Goal: Task Accomplishment & Management: Use online tool/utility

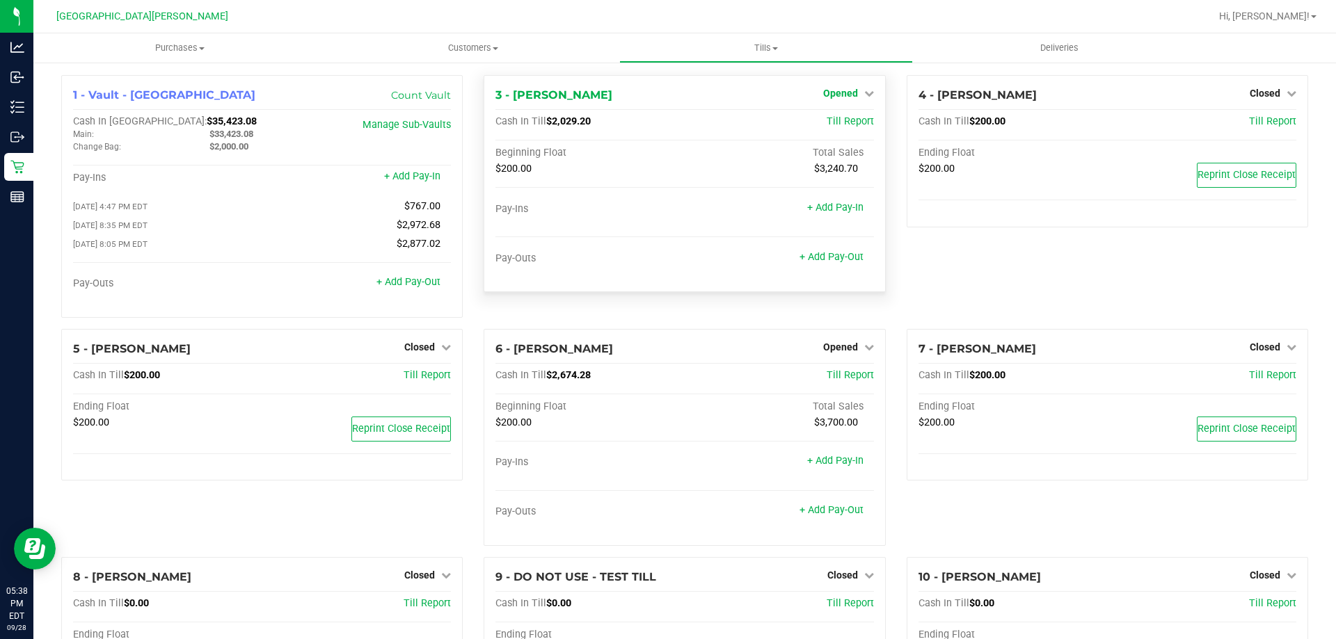
click at [843, 90] on span "Opened" at bounding box center [840, 93] width 35 height 11
click at [839, 118] on link "Close Till" at bounding box center [842, 122] width 38 height 11
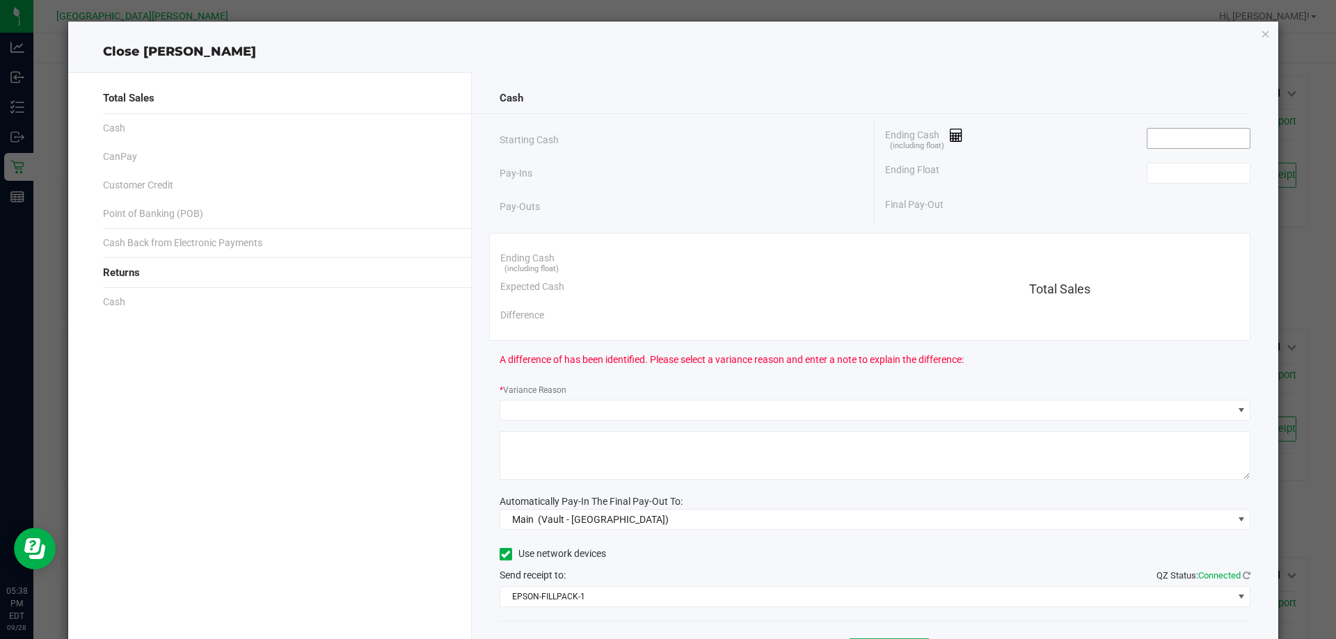
click at [1176, 132] on input at bounding box center [1198, 138] width 102 height 19
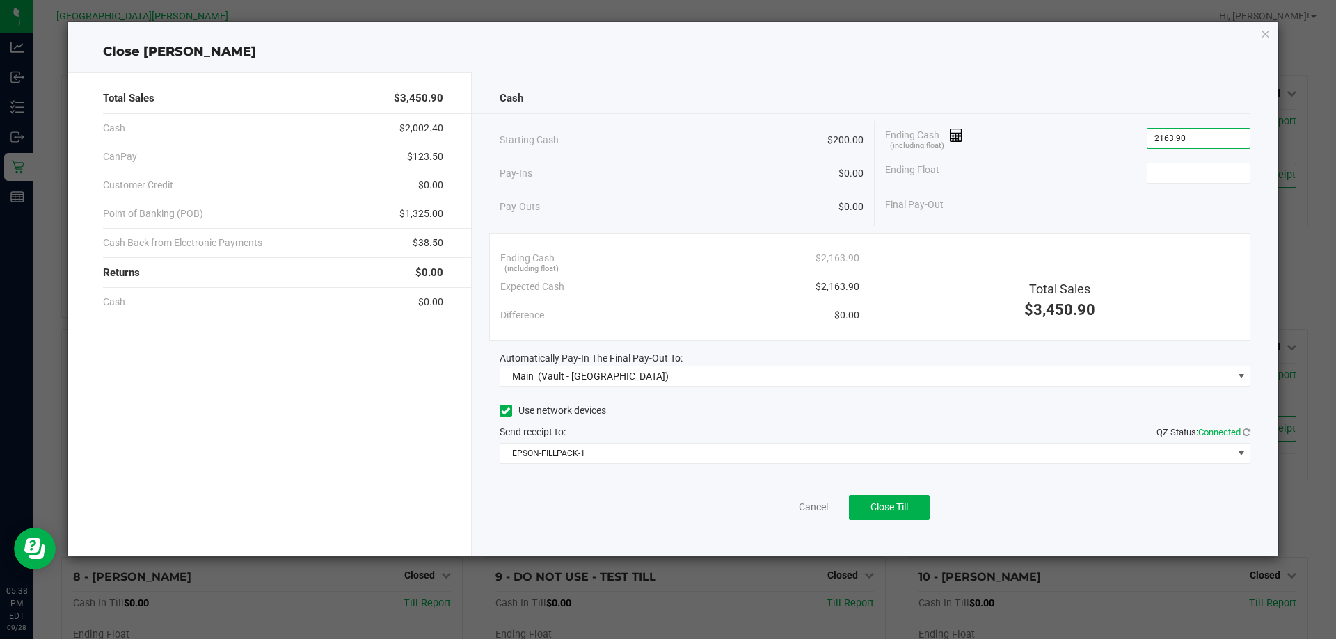
type input "$2,163.90"
type input "$200.00"
click at [707, 413] on div "Use network devices" at bounding box center [874, 411] width 751 height 21
click at [918, 513] on button "Close Till" at bounding box center [889, 507] width 81 height 25
click at [1264, 34] on icon "button" at bounding box center [1265, 33] width 10 height 17
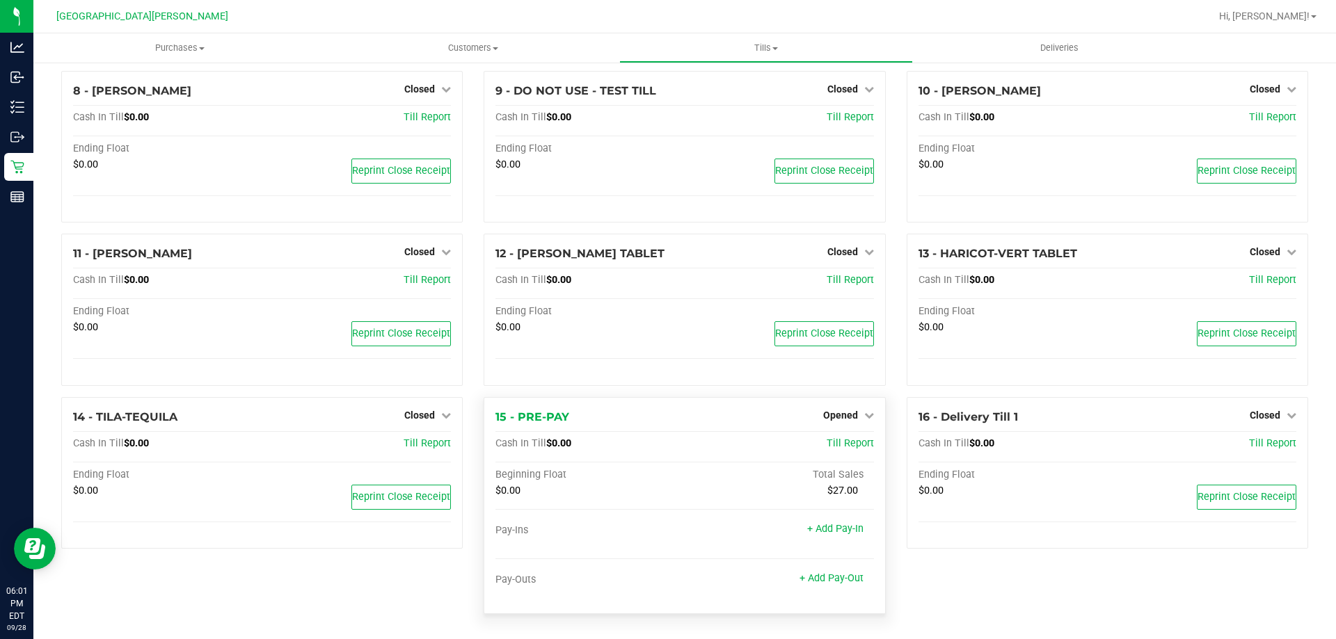
scroll to position [490, 0]
click at [850, 408] on div "Opened" at bounding box center [848, 415] width 51 height 17
click at [850, 414] on span "Opened" at bounding box center [840, 415] width 35 height 11
click at [848, 450] on div "Close Till" at bounding box center [841, 443] width 103 height 17
click at [851, 440] on link "Close Till" at bounding box center [842, 443] width 38 height 11
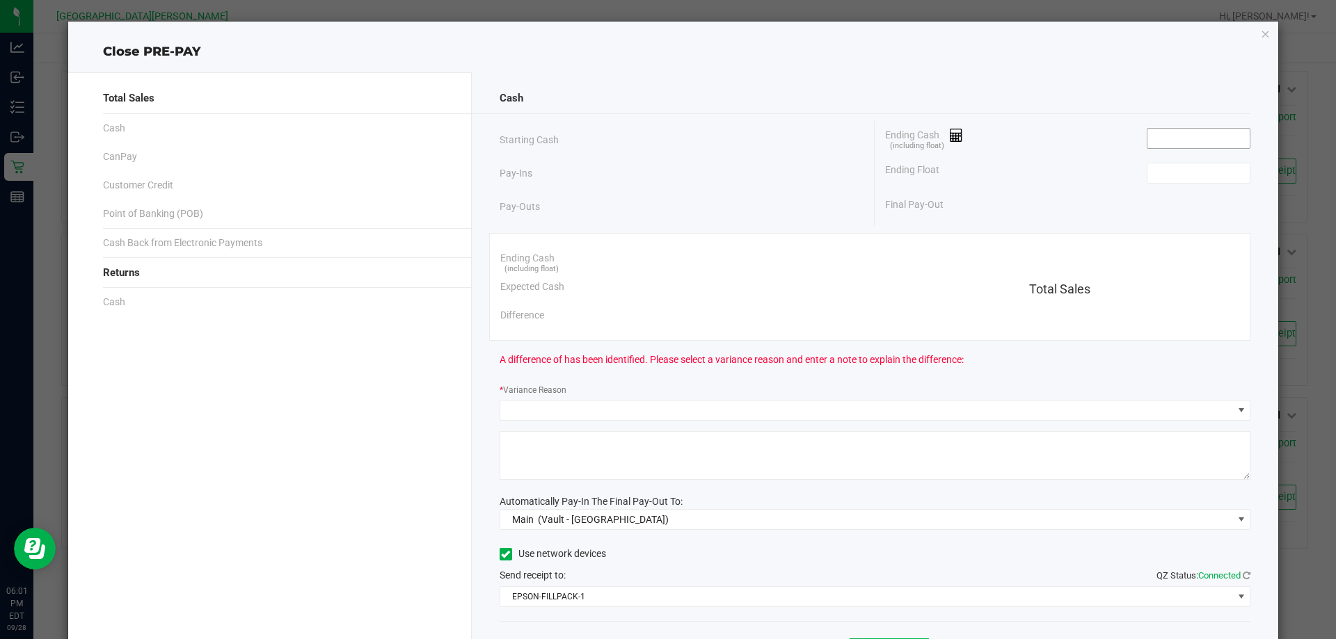
click at [1174, 134] on input at bounding box center [1198, 138] width 102 height 19
type input "$0.00"
click at [1161, 175] on input at bounding box center [1198, 172] width 102 height 19
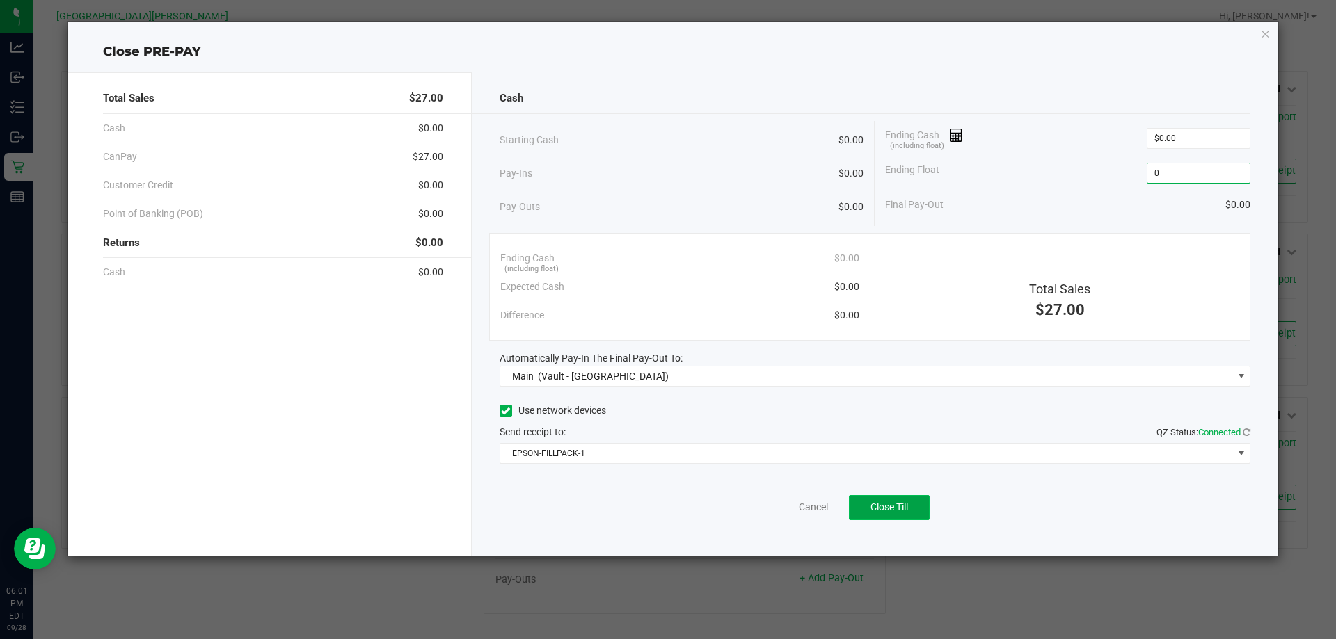
type input "$0.00"
click at [880, 502] on span "Close Till" at bounding box center [889, 507] width 38 height 11
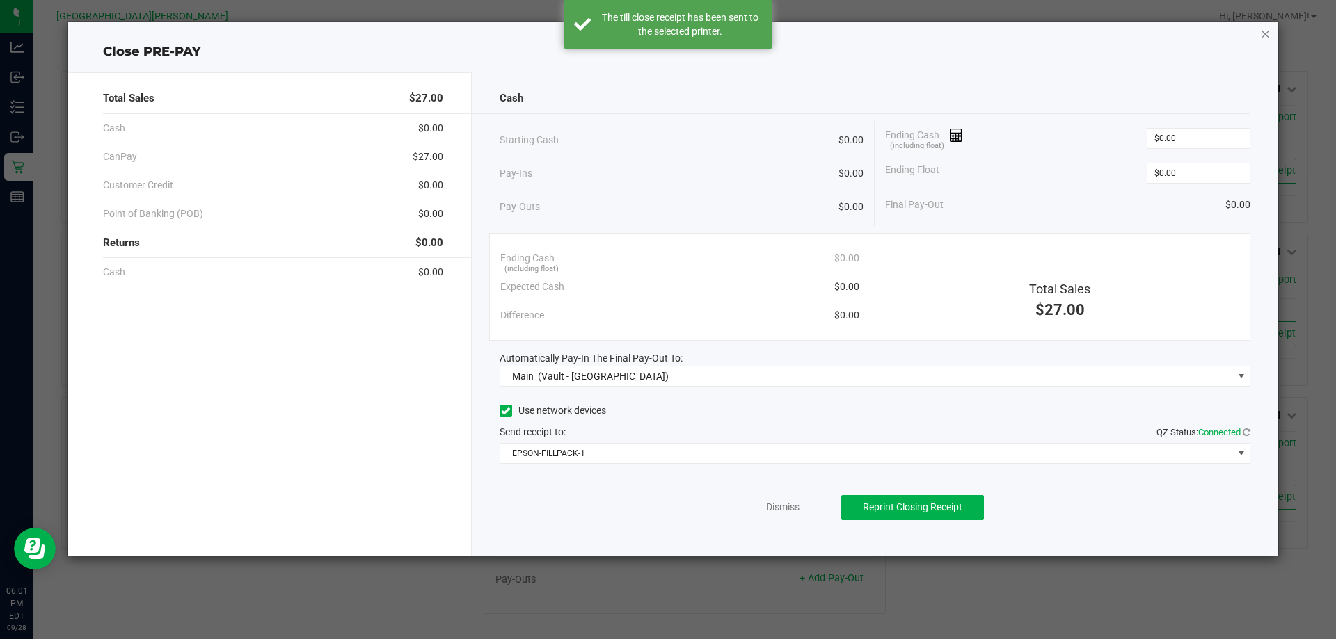
click at [1264, 41] on icon "button" at bounding box center [1265, 33] width 10 height 17
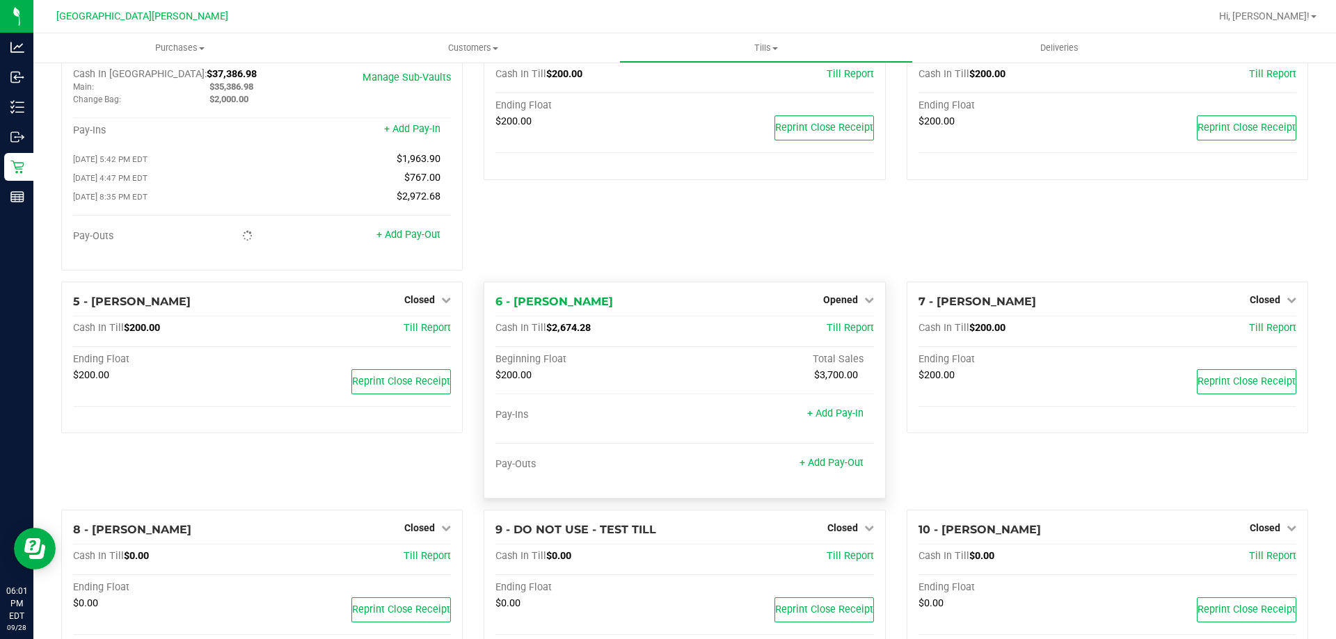
scroll to position [7, 0]
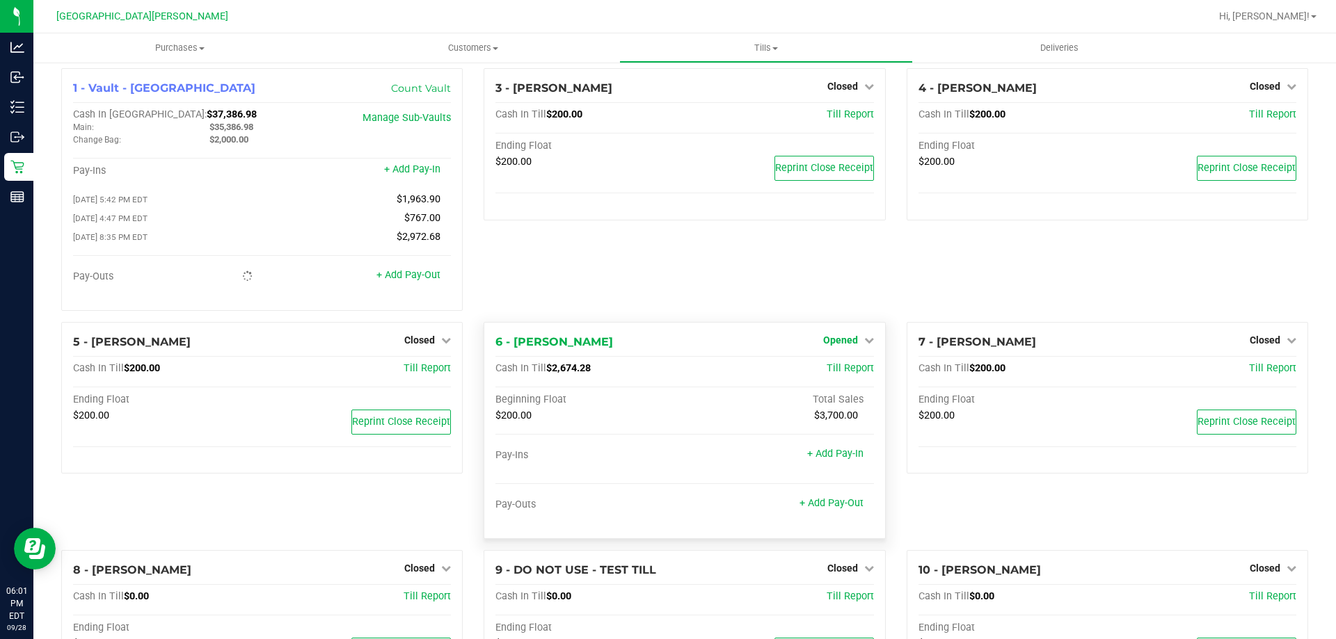
click at [837, 342] on span "Opened" at bounding box center [840, 340] width 35 height 11
click at [835, 368] on link "Close Till" at bounding box center [842, 368] width 38 height 11
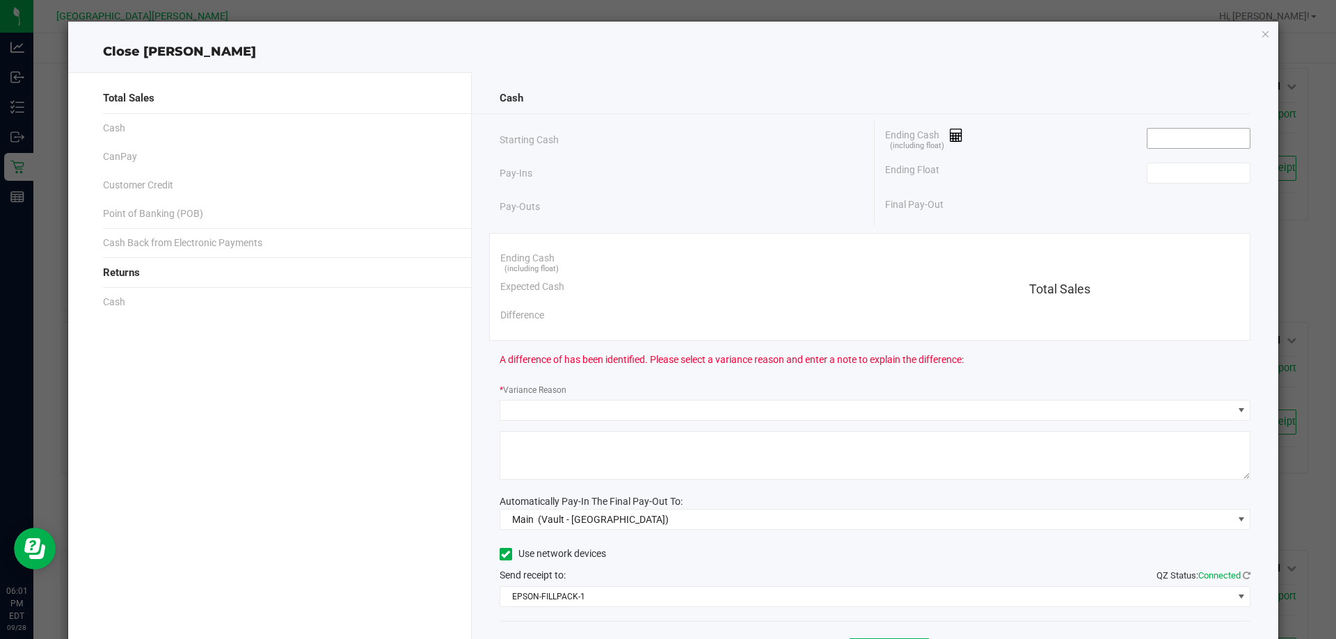
click at [1160, 145] on input at bounding box center [1198, 138] width 102 height 19
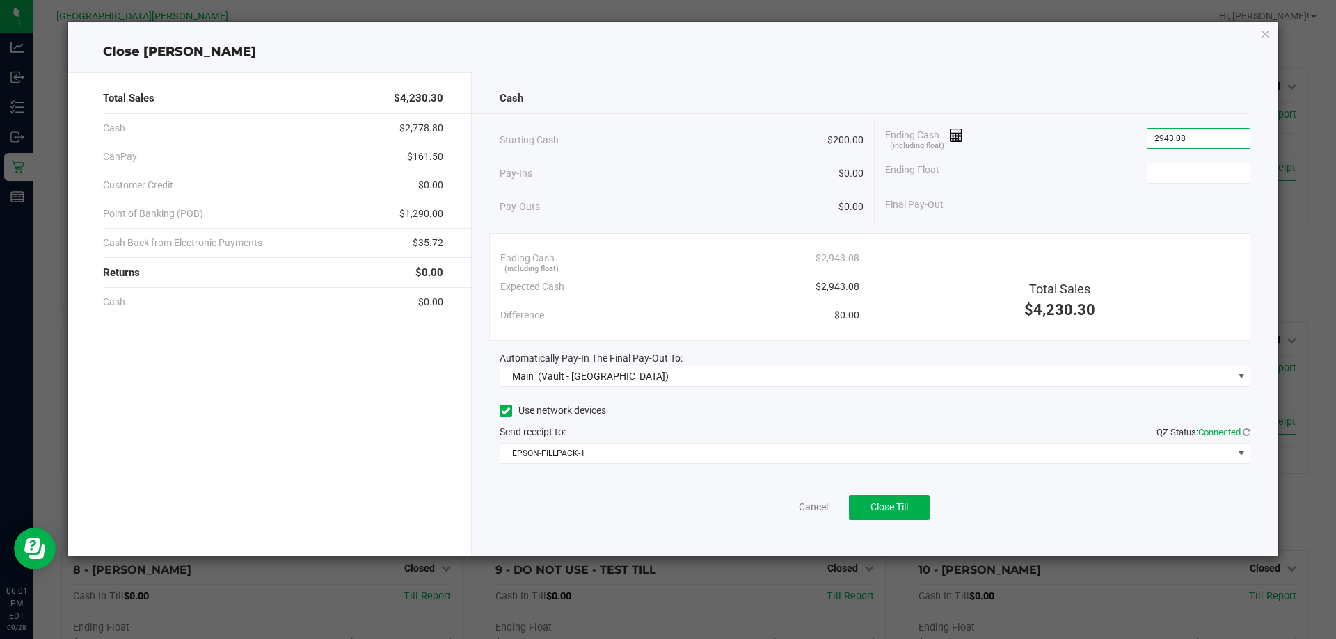
type input "$2,943.08"
type input "$200.00"
click at [714, 407] on div "Use network devices" at bounding box center [874, 411] width 751 height 21
click at [913, 502] on button "Close Till" at bounding box center [889, 507] width 81 height 25
click at [695, 417] on div "Use network devices" at bounding box center [874, 411] width 751 height 21
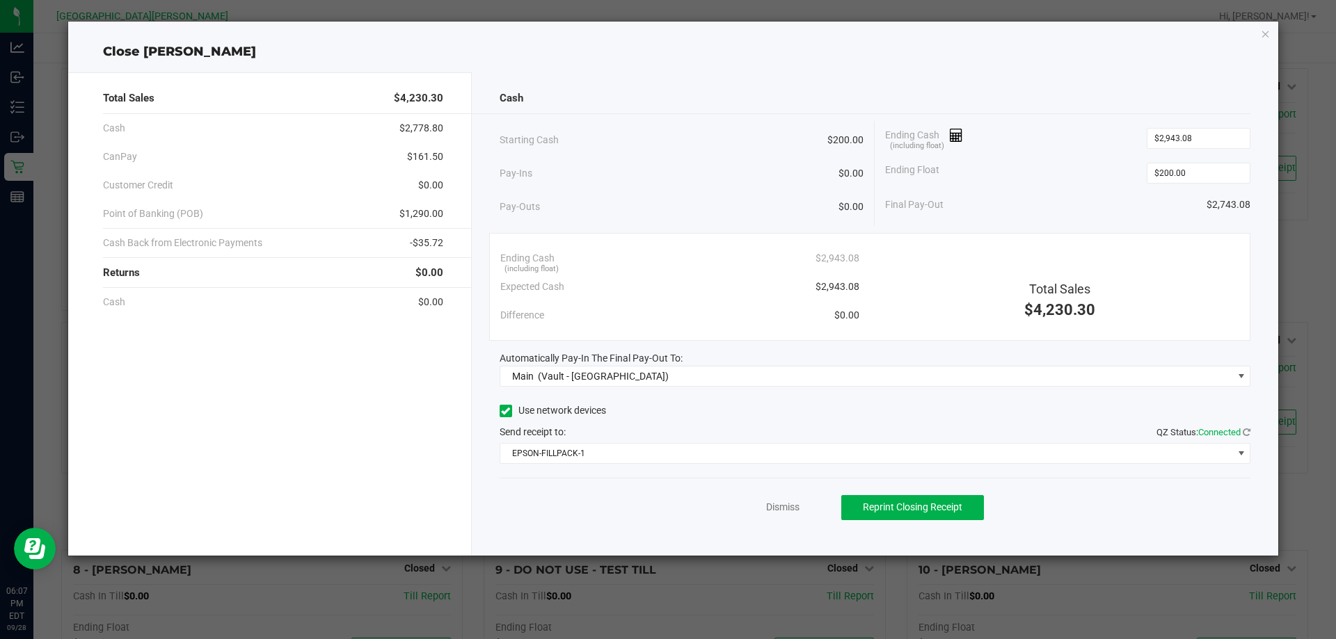
click at [746, 393] on div "Cash Starting Cash $200.00 Pay-Ins $0.00 Pay-Outs $0.00 Ending Cash (including …" at bounding box center [875, 313] width 807 height 483
click at [1262, 35] on icon "button" at bounding box center [1265, 33] width 10 height 17
